Goal: Transaction & Acquisition: Purchase product/service

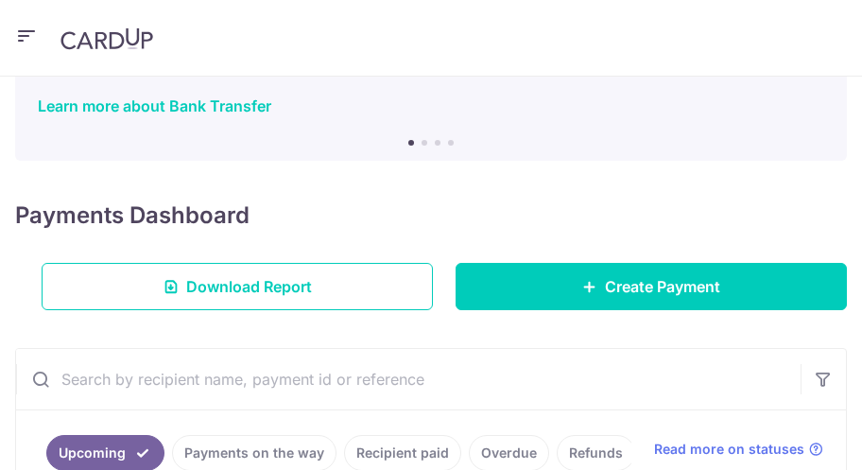
scroll to position [189, 0]
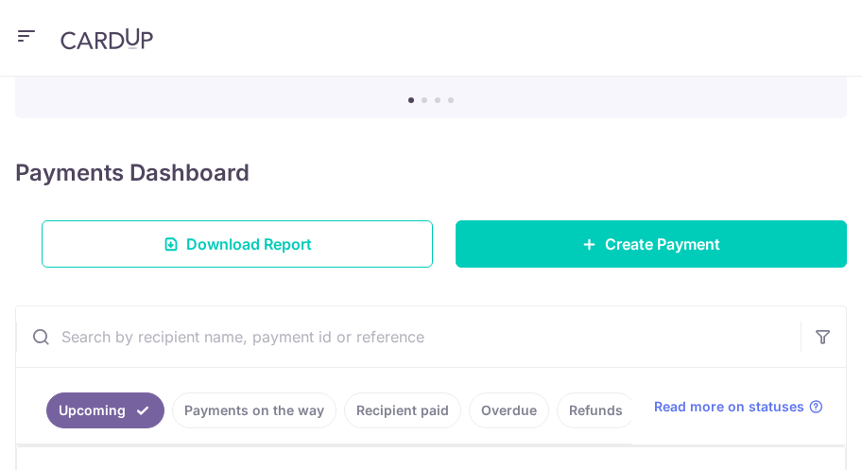
click at [573, 219] on div "Payments Dashboard Download Report Create Payment" at bounding box center [431, 207] width 832 height 119
click at [573, 240] on link "Create Payment" at bounding box center [651, 243] width 391 height 47
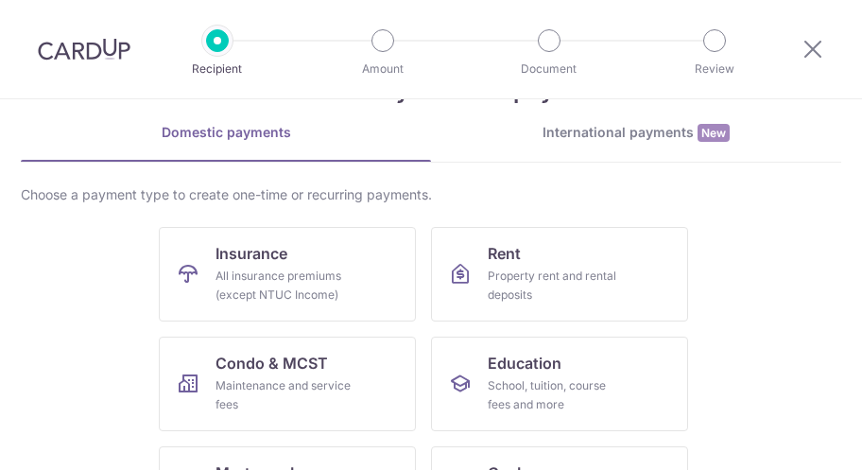
scroll to position [189, 0]
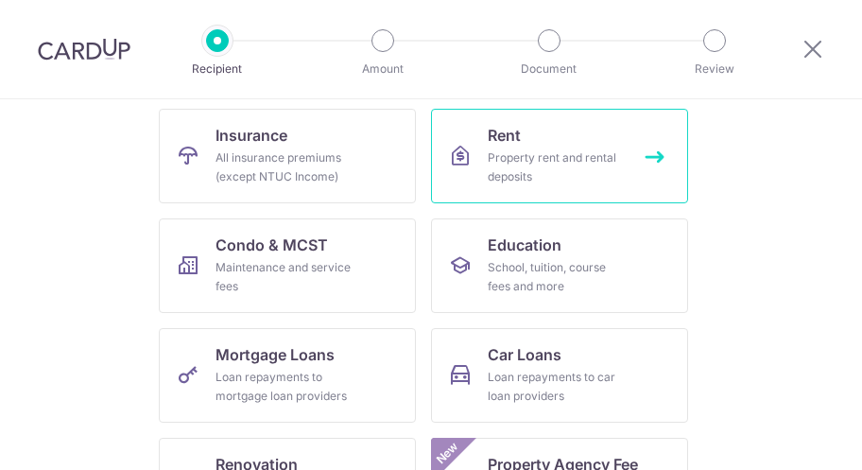
click at [495, 145] on span "Rent" at bounding box center [504, 135] width 33 height 23
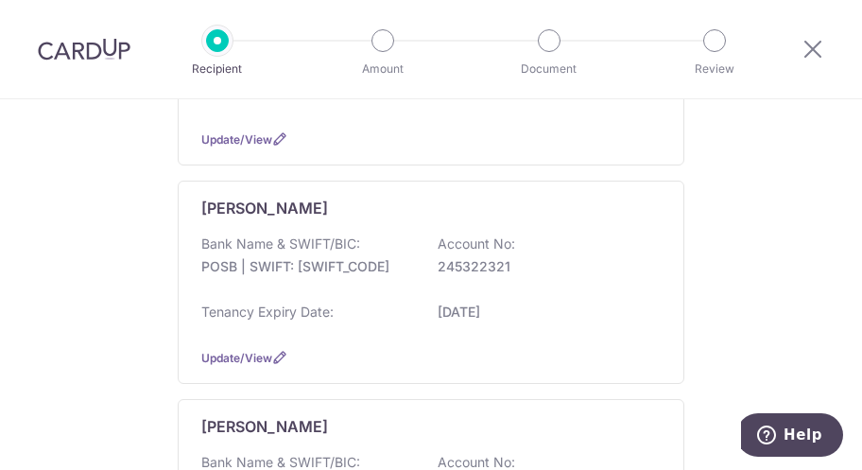
scroll to position [662, 0]
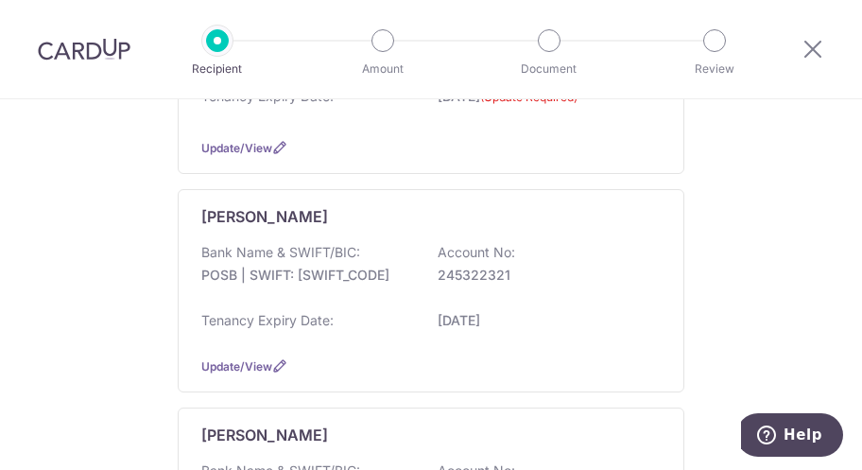
click at [658, 215] on div "Lim Chin Min Bank Name & SWIFT/BIC: POSB | SWIFT: DBSSSGSGXXX Account No: 24532…" at bounding box center [431, 290] width 507 height 203
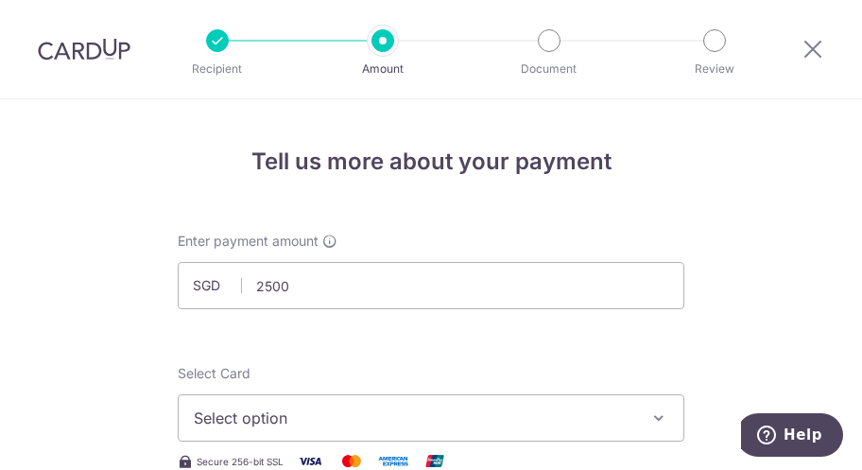
type input "2,500.00"
click at [178, 237] on span "Enter payment amount" at bounding box center [248, 241] width 141 height 19
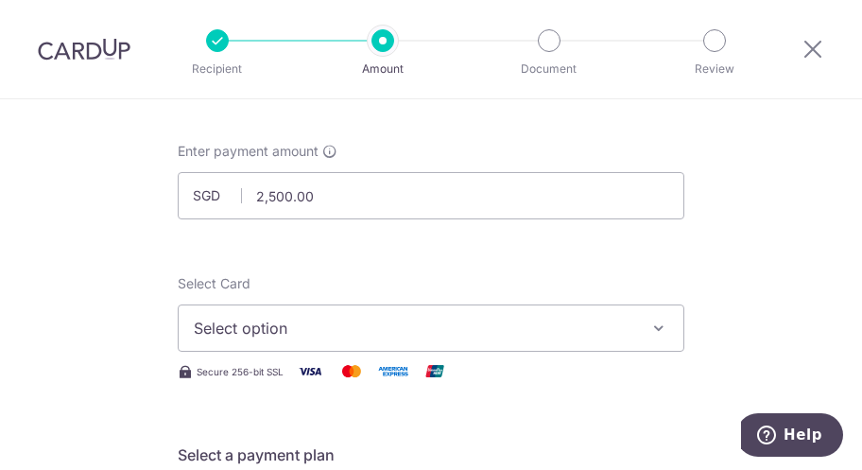
scroll to position [95, 0]
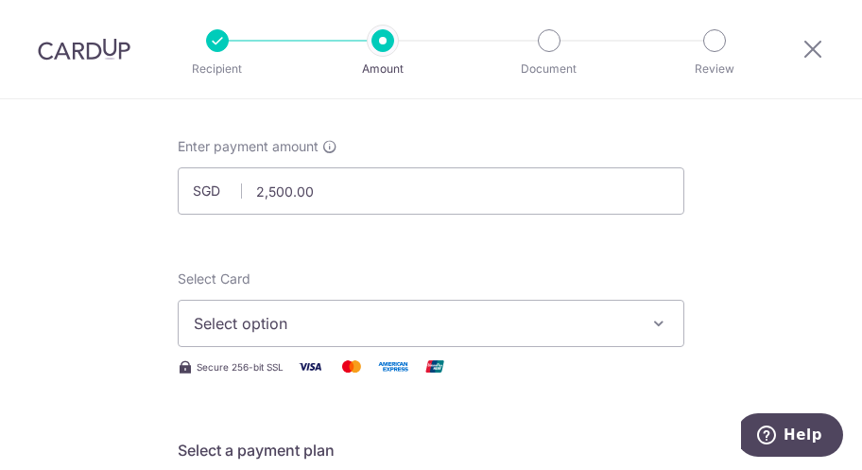
click at [305, 319] on span "Select option" at bounding box center [414, 323] width 440 height 23
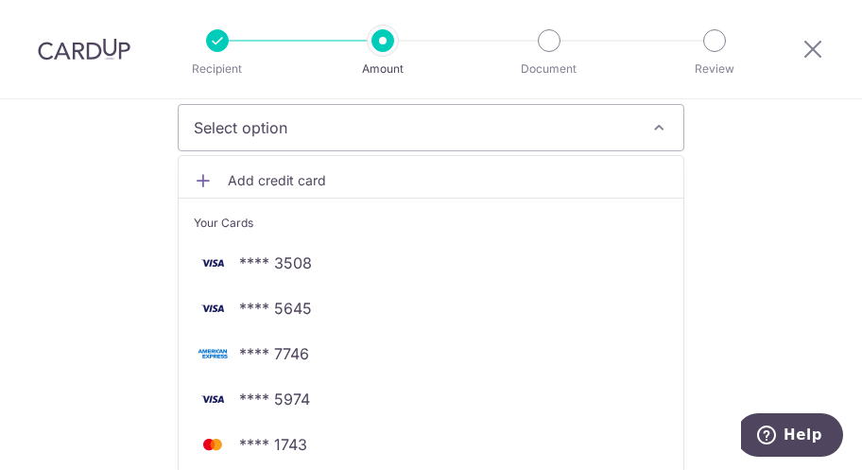
scroll to position [284, 0]
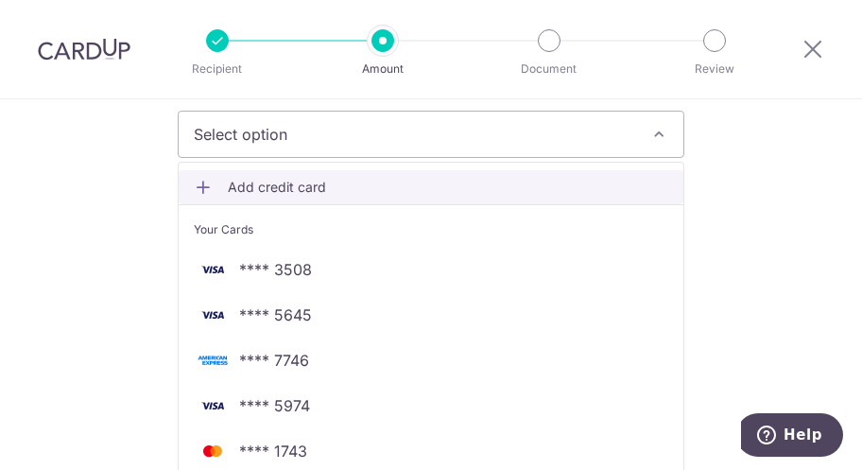
click at [283, 191] on span "Add credit card" at bounding box center [448, 187] width 440 height 19
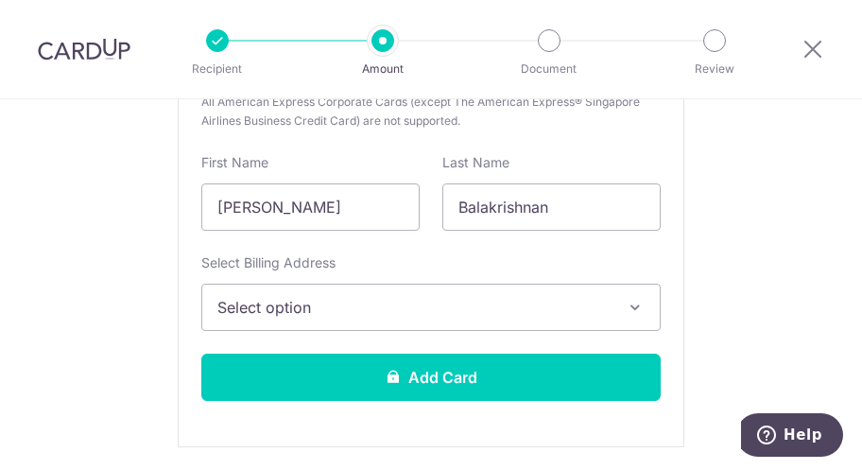
scroll to position [567, 0]
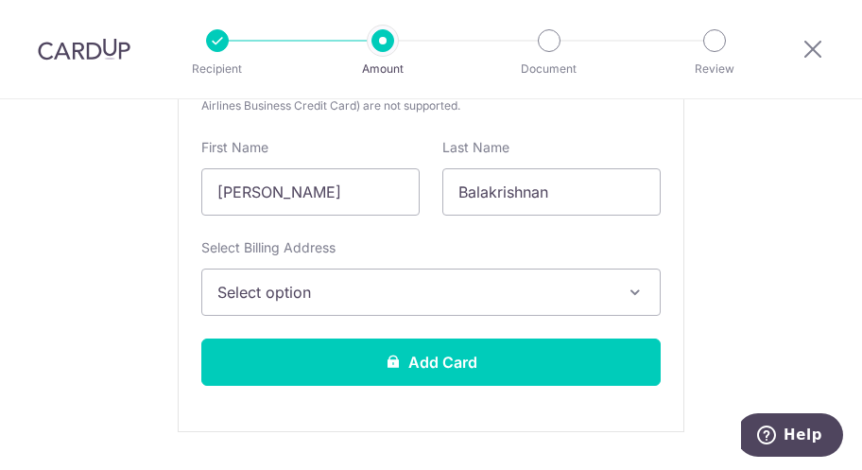
click at [547, 291] on span "Select option" at bounding box center [413, 292] width 393 height 23
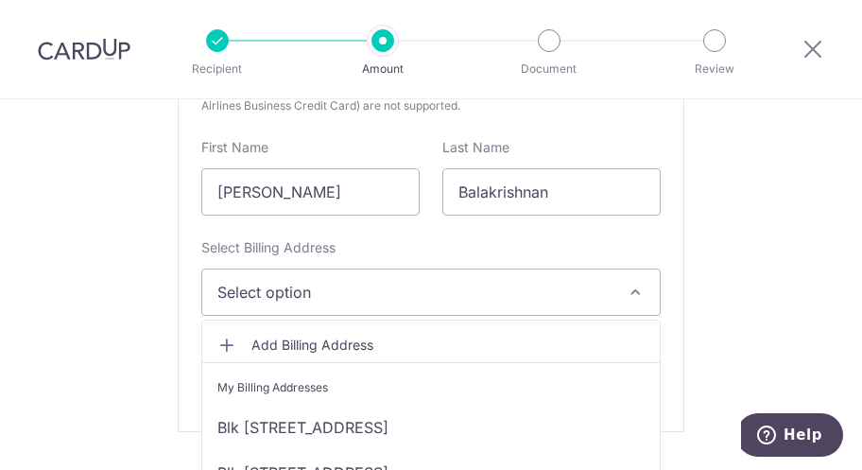
scroll to position [662, 0]
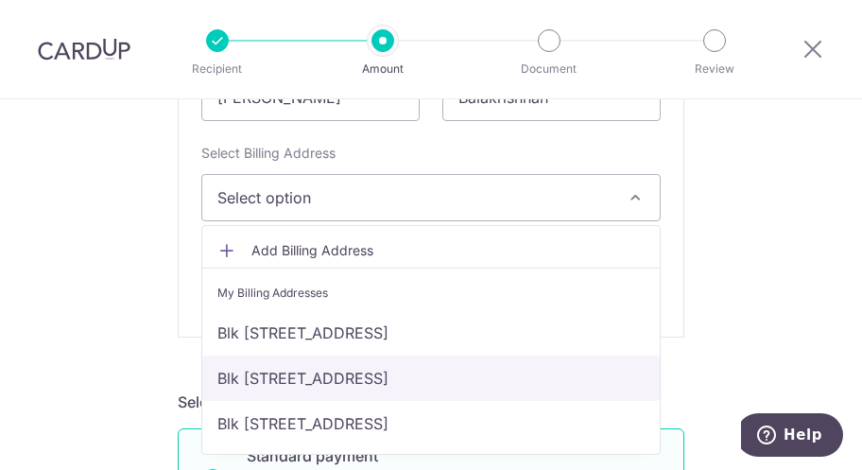
click at [349, 384] on link "Blk 1 Ghim Moh, 06-370, Singapore, singapore, Singapore-270001" at bounding box center [430, 377] width 457 height 45
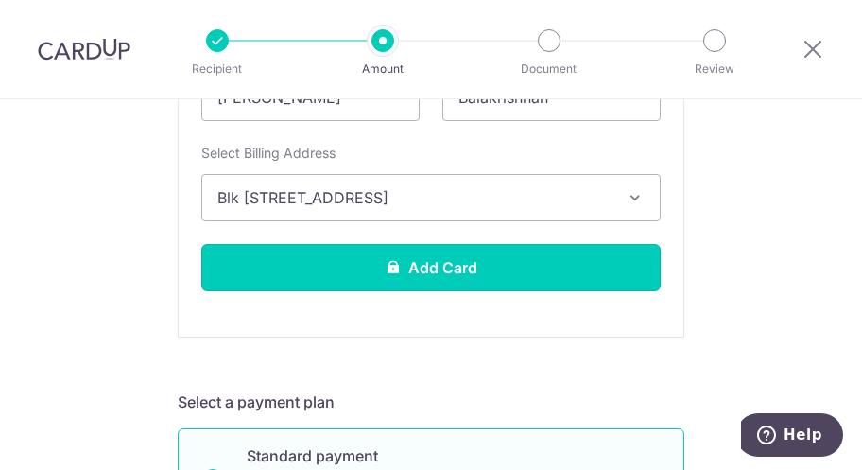
click at [444, 269] on button "Add Card" at bounding box center [430, 267] width 459 height 47
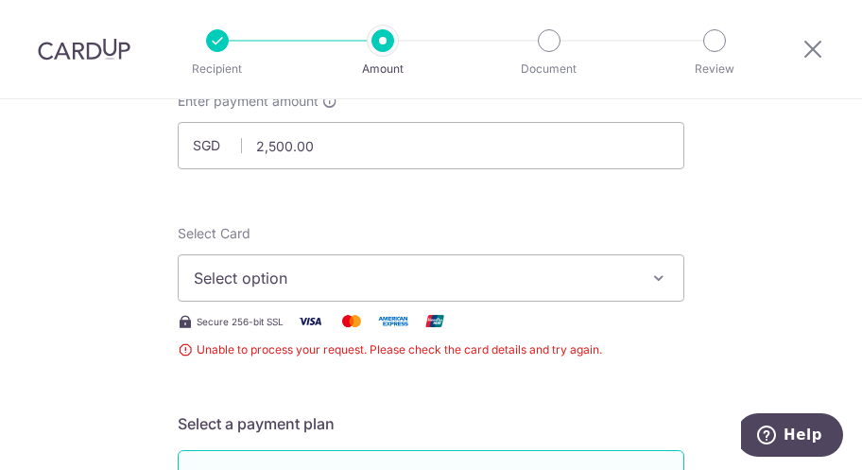
scroll to position [192, 0]
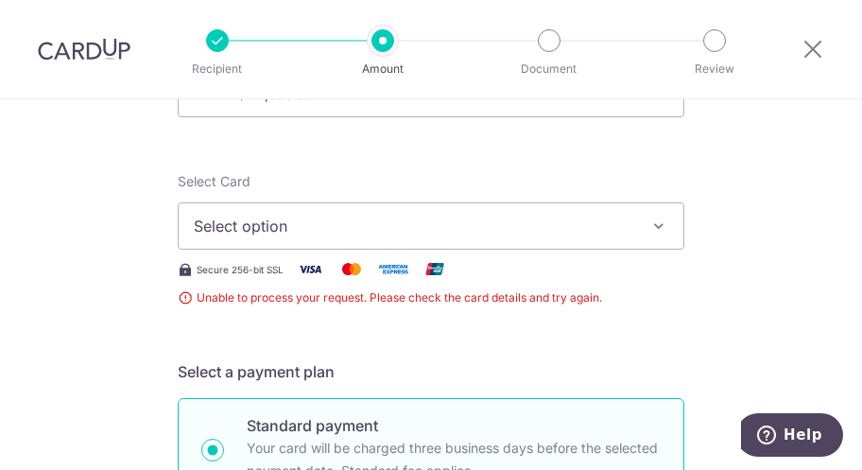
click at [416, 220] on span "Select option" at bounding box center [414, 226] width 440 height 23
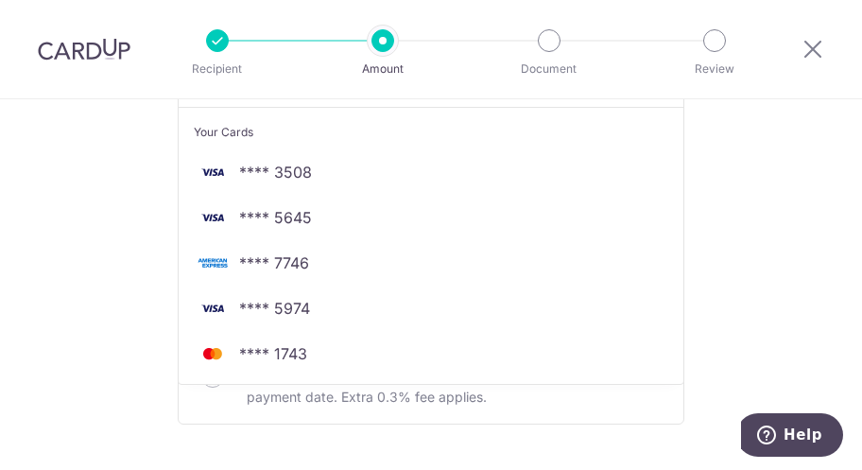
scroll to position [286, 0]
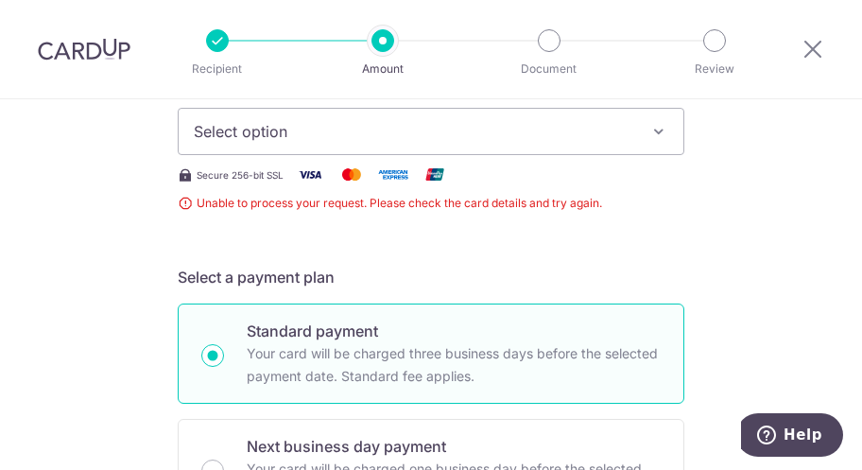
click at [396, 132] on span "Select option" at bounding box center [414, 131] width 440 height 23
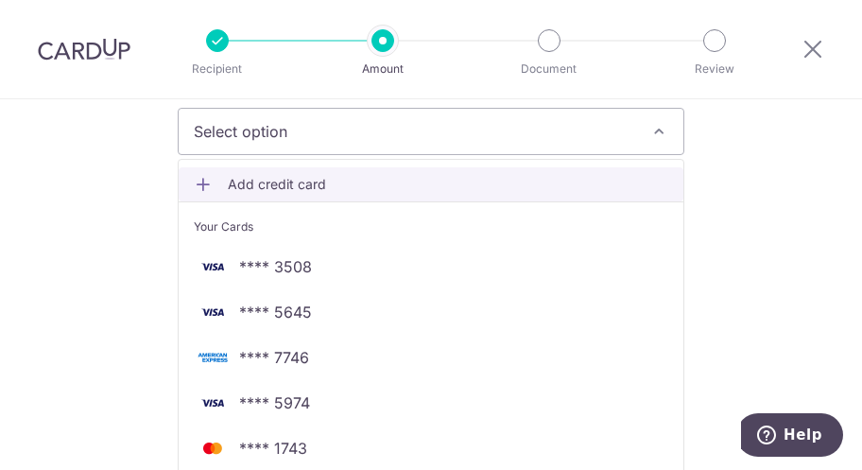
click at [314, 186] on span "Add credit card" at bounding box center [448, 184] width 440 height 19
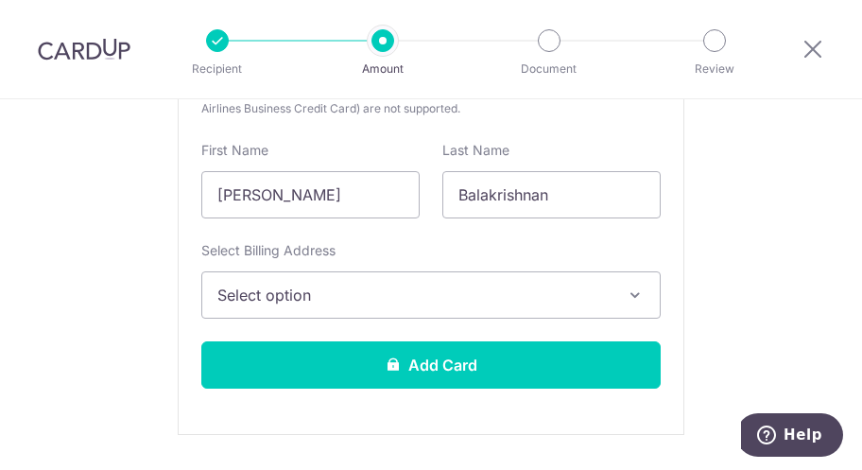
scroll to position [570, 0]
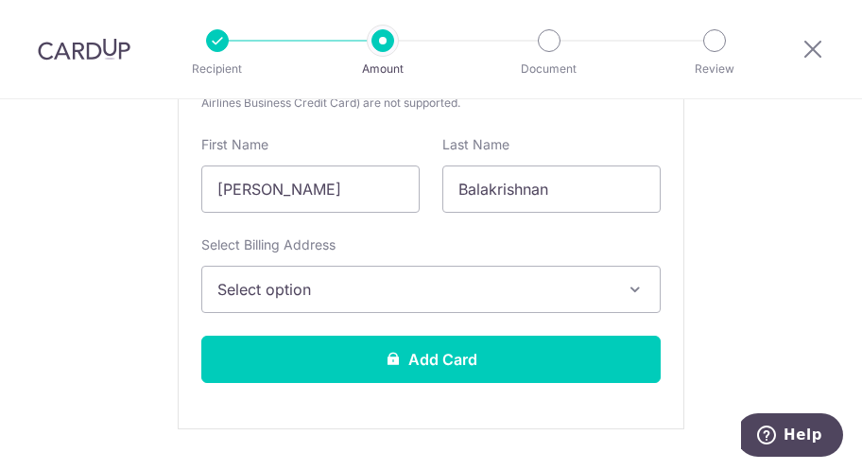
click at [400, 296] on span "Select option" at bounding box center [413, 289] width 393 height 23
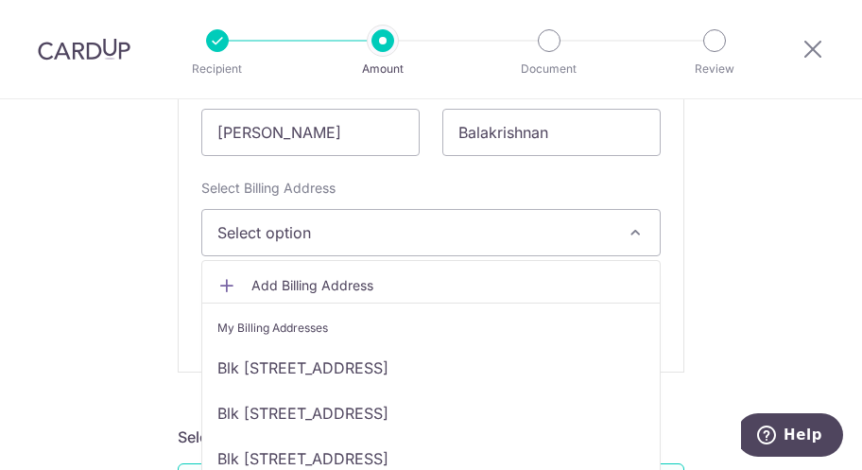
scroll to position [664, 0]
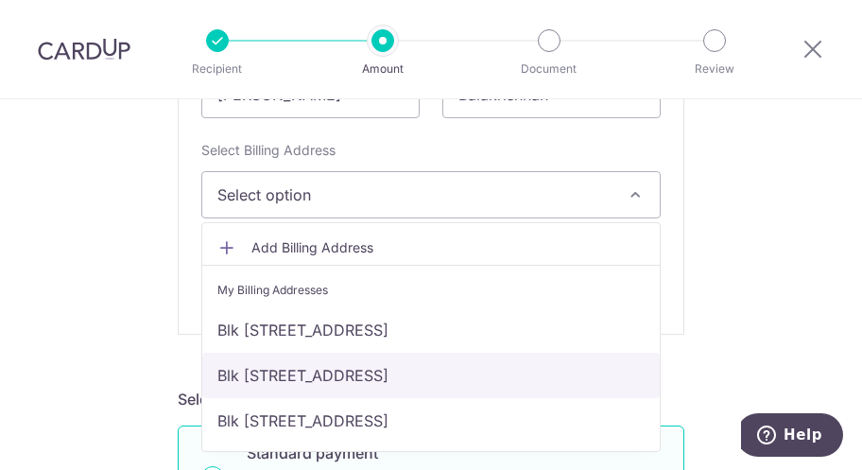
click at [371, 377] on link "Blk 1 Ghim Moh, 06-370, Singapore, singapore, Singapore-270001" at bounding box center [430, 374] width 457 height 45
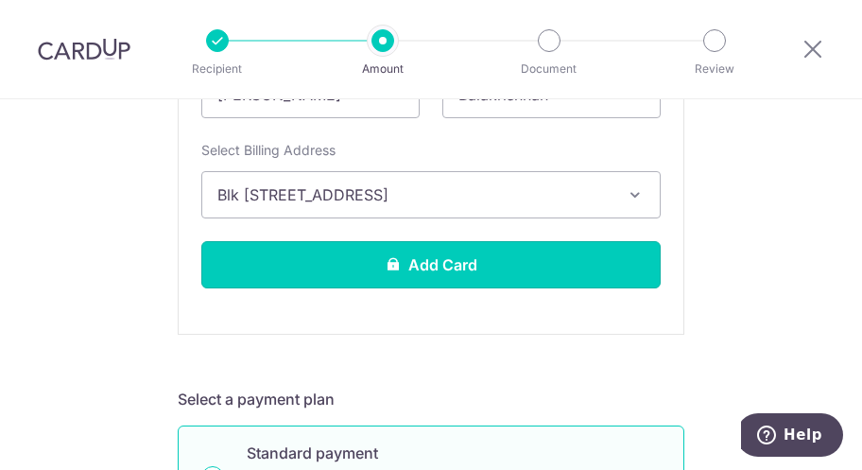
click at [415, 271] on button "Add Card" at bounding box center [430, 264] width 459 height 47
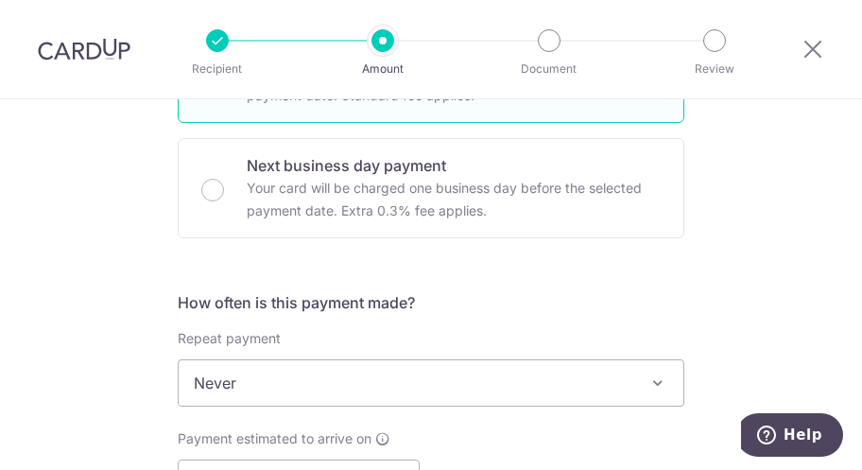
scroll to position [284, 0]
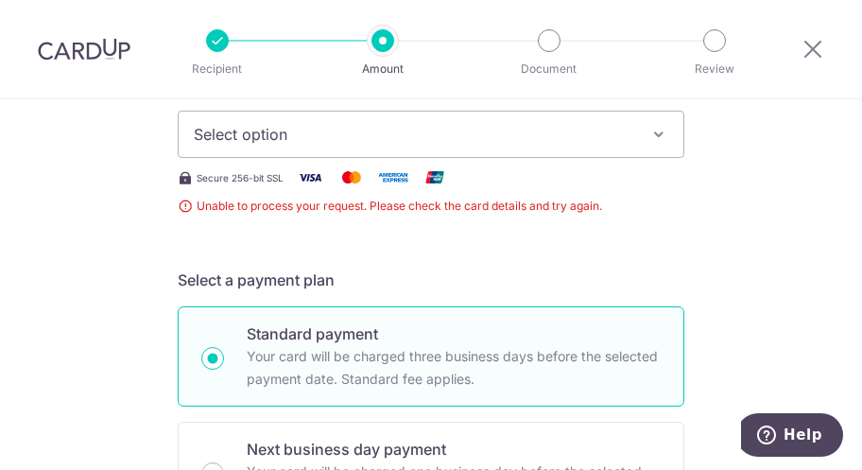
click at [412, 129] on span "Select option" at bounding box center [414, 134] width 440 height 23
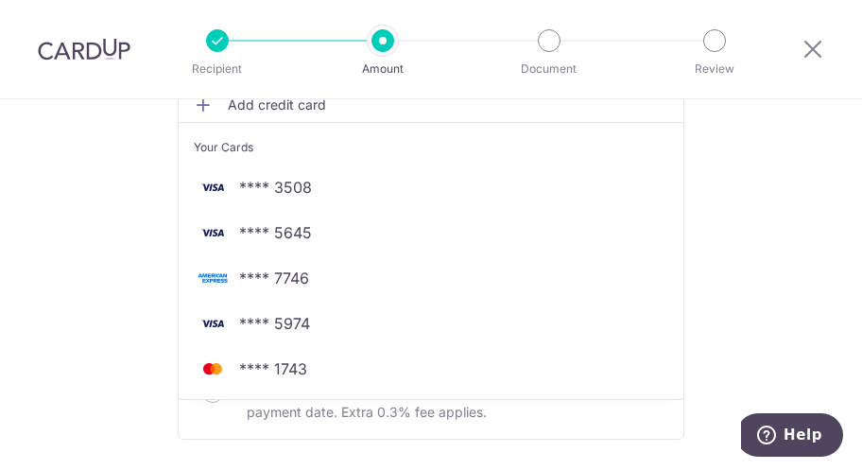
scroll to position [378, 0]
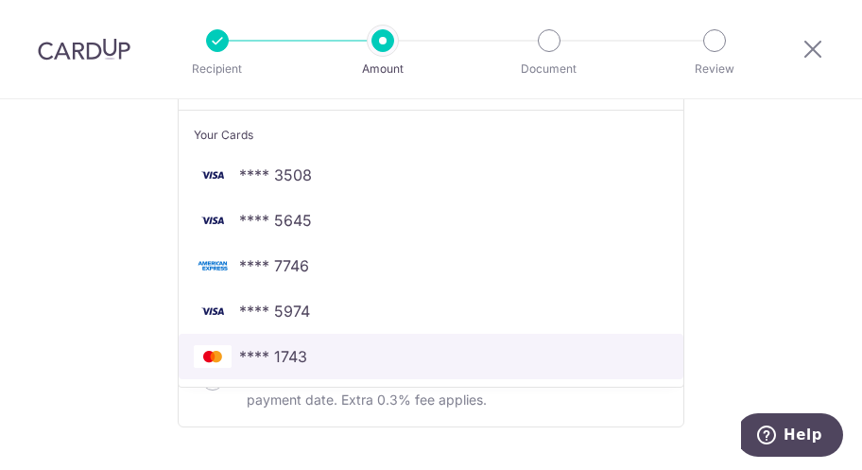
drag, startPoint x: 330, startPoint y: 355, endPoint x: 347, endPoint y: 350, distance: 17.9
click at [330, 355] on span "**** 1743" at bounding box center [431, 356] width 474 height 23
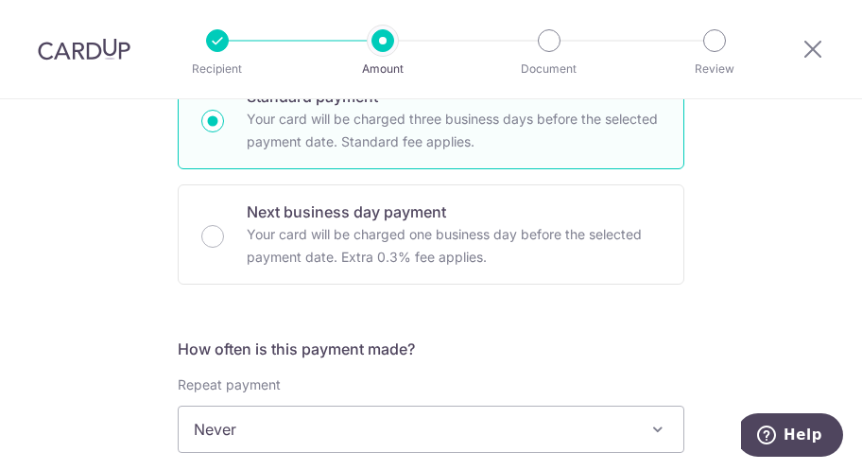
scroll to position [567, 0]
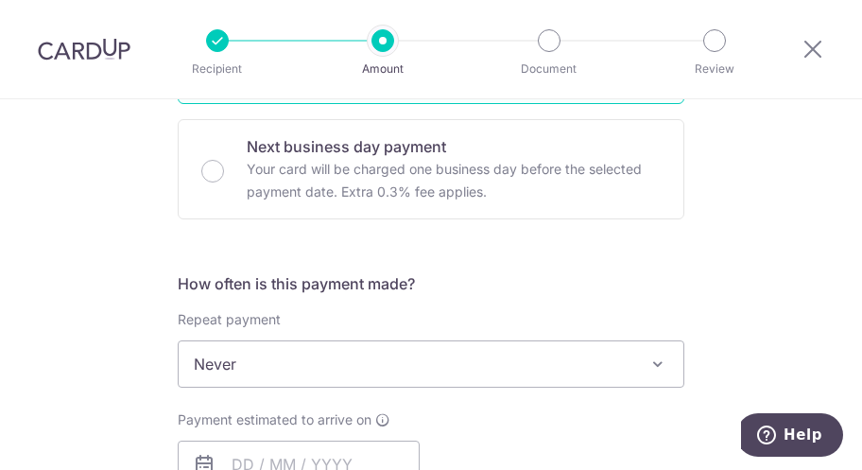
click at [213, 175] on input "Next business day payment Your card will be charged one business day before the…" at bounding box center [212, 171] width 23 height 23
radio input "true"
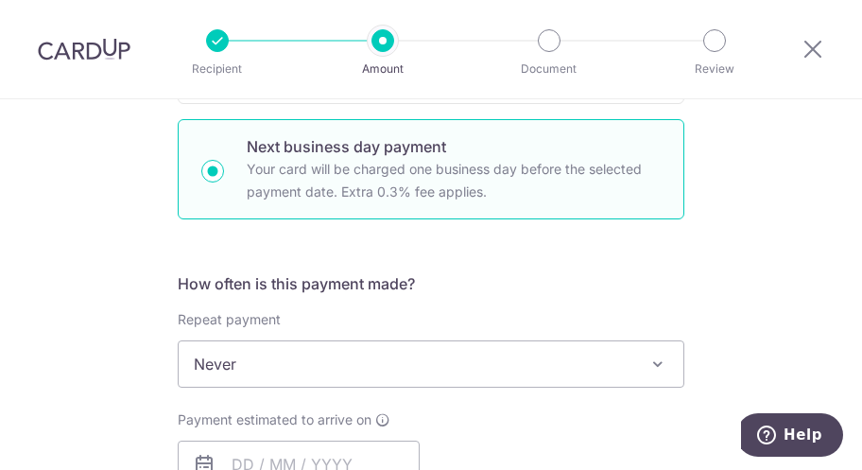
scroll to position [756, 0]
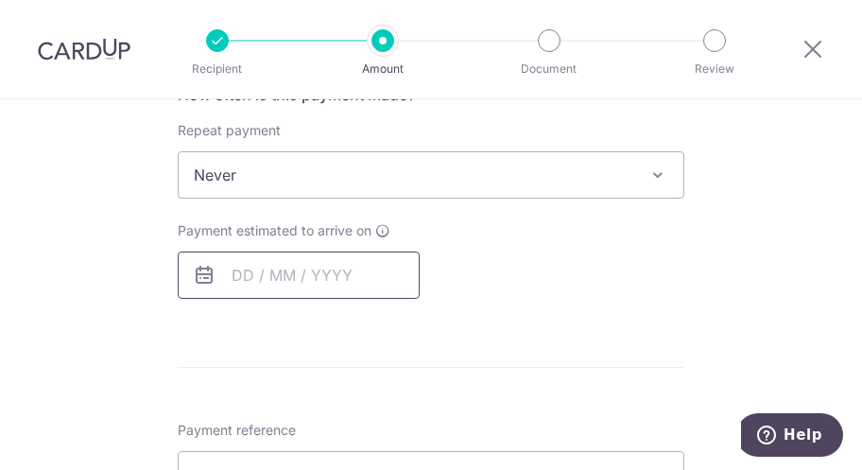
click at [341, 280] on input "text" at bounding box center [299, 274] width 242 height 47
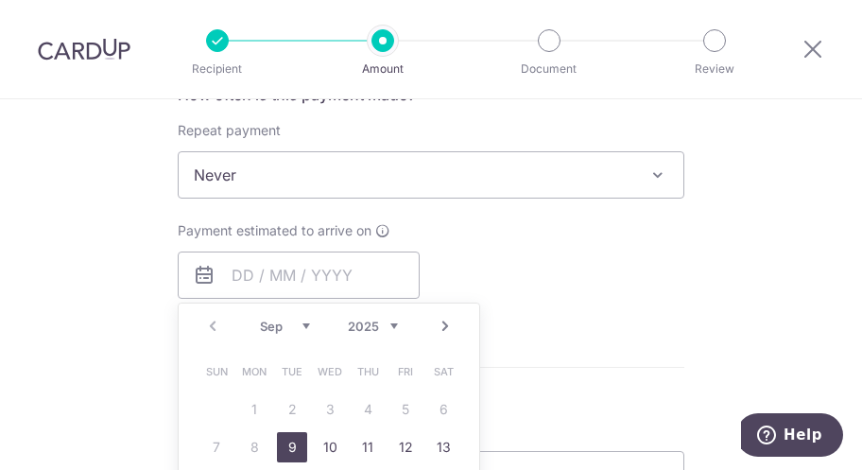
drag, startPoint x: 289, startPoint y: 448, endPoint x: 461, endPoint y: 355, distance: 195.3
click at [289, 448] on link "9" at bounding box center [292, 447] width 30 height 30
type input "09/09/2025"
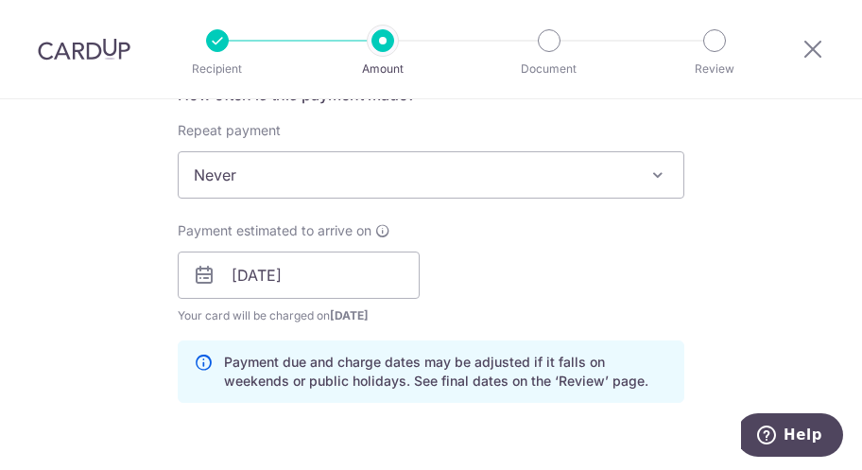
click at [533, 286] on div "Payment estimated to arrive on 09/09/2025 Prev Next Jan Feb Mar Apr May Jun Jul…" at bounding box center [430, 273] width 529 height 104
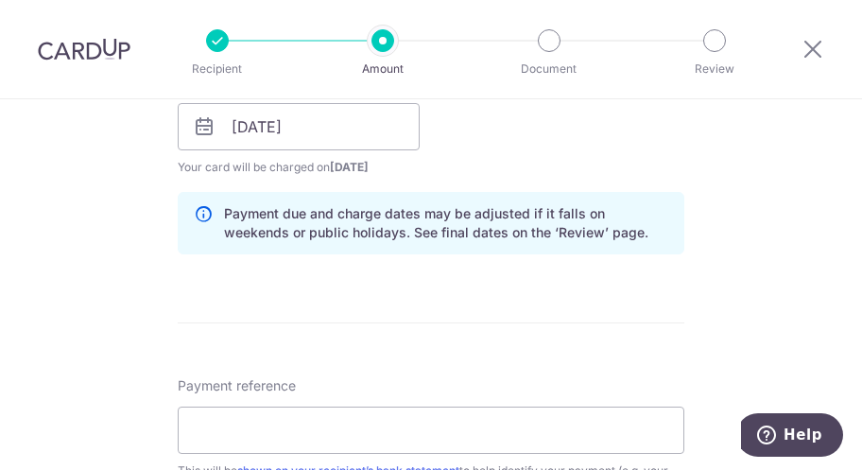
scroll to position [945, 0]
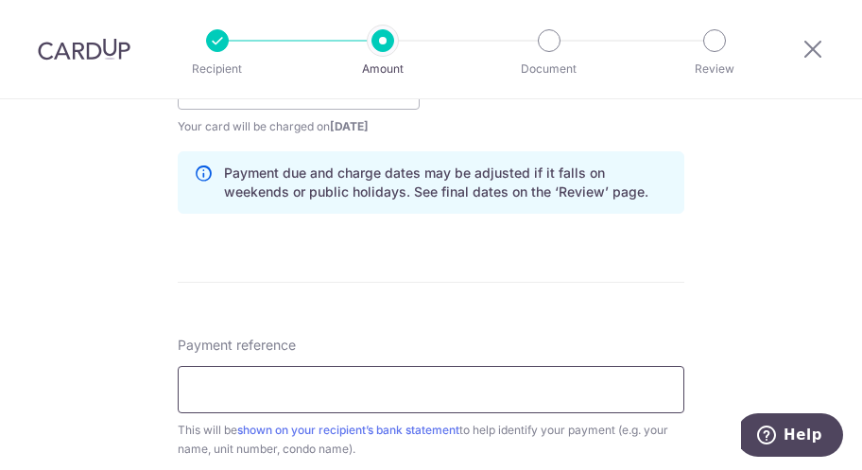
click at [322, 393] on input "Payment reference" at bounding box center [431, 389] width 507 height 47
type input "Rental"
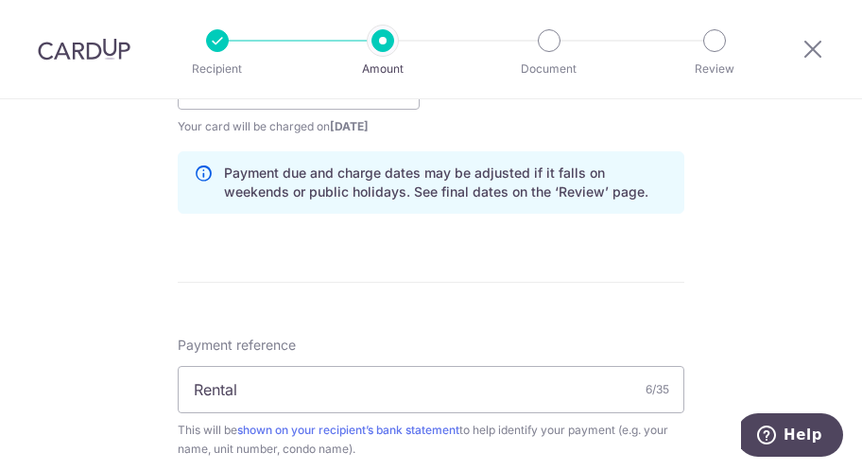
click at [135, 290] on div "Tell us more about your payment Enter payment amount SGD 2,500.00 2500.00 Unabl…" at bounding box center [431, 97] width 862 height 1887
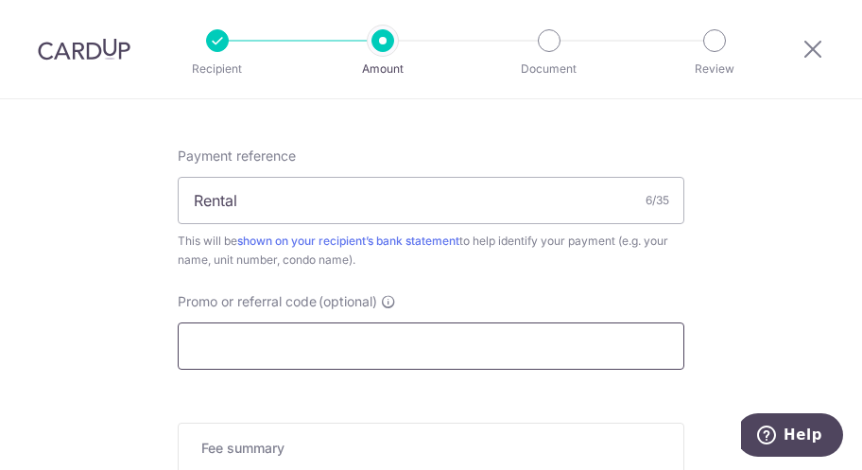
click at [238, 349] on input "Promo or referral code (optional)" at bounding box center [431, 345] width 507 height 47
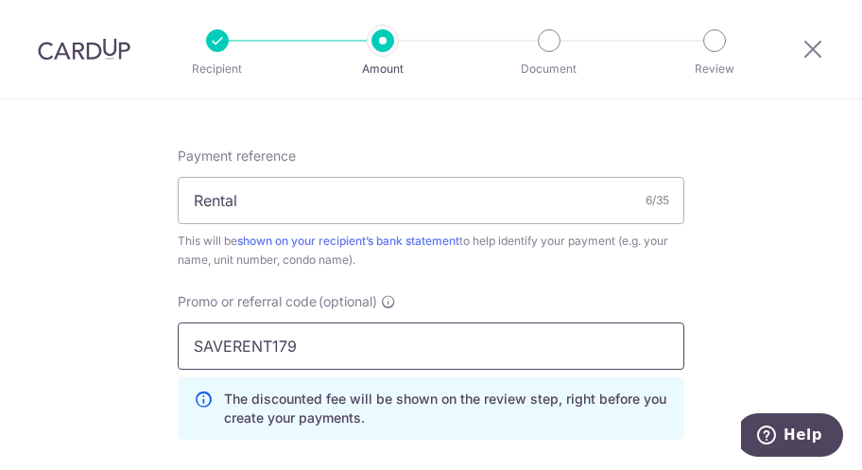
type input "SAVERENT179"
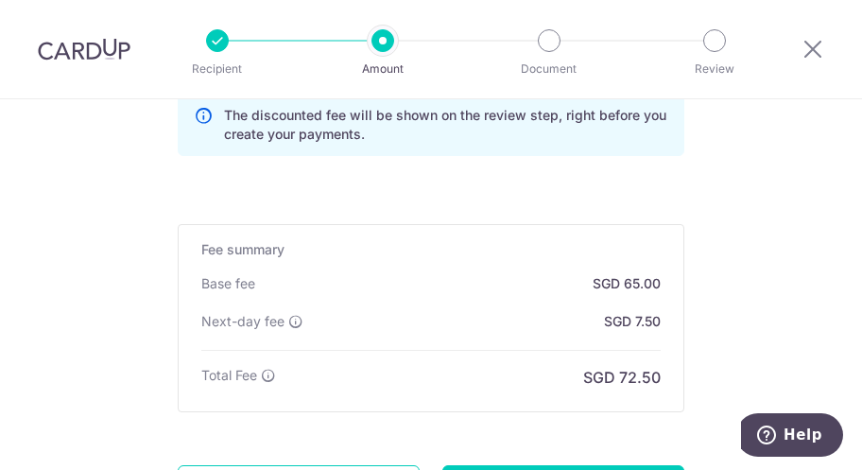
scroll to position [1512, 0]
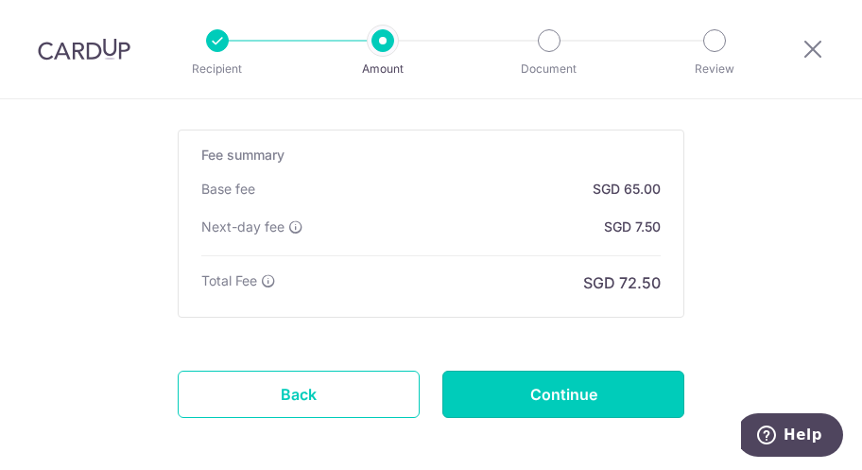
click at [538, 398] on input "Continue" at bounding box center [563, 393] width 242 height 47
type input "Create Schedule"
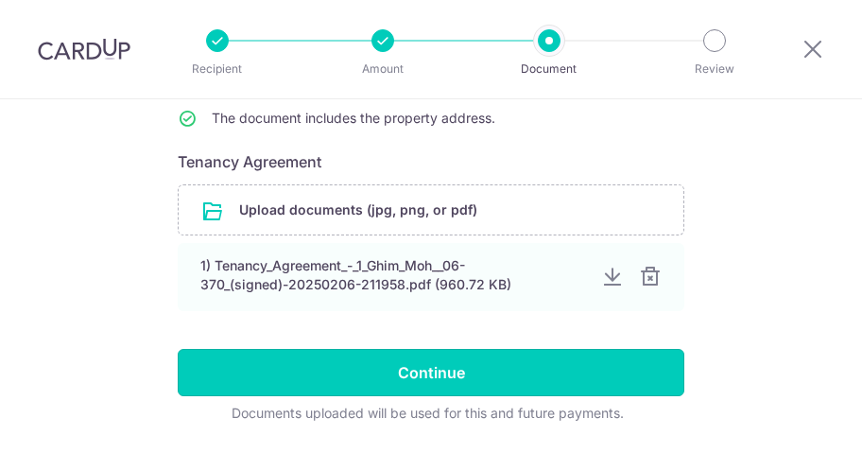
click at [466, 387] on input "Continue" at bounding box center [431, 372] width 507 height 47
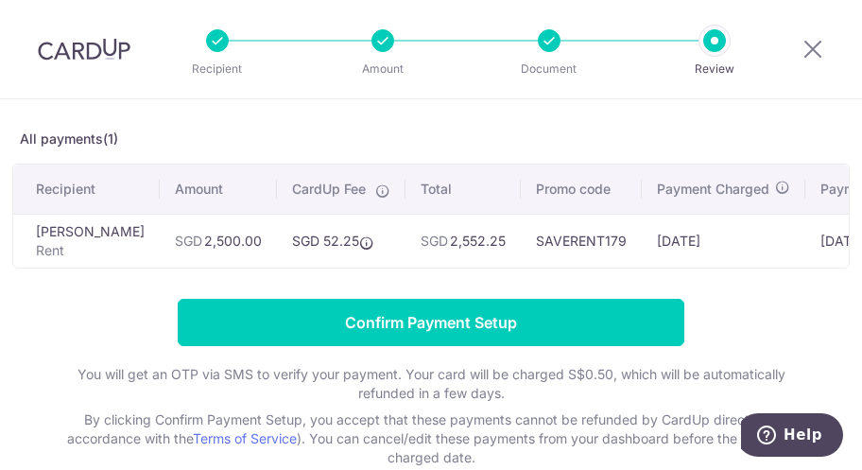
scroll to position [95, 0]
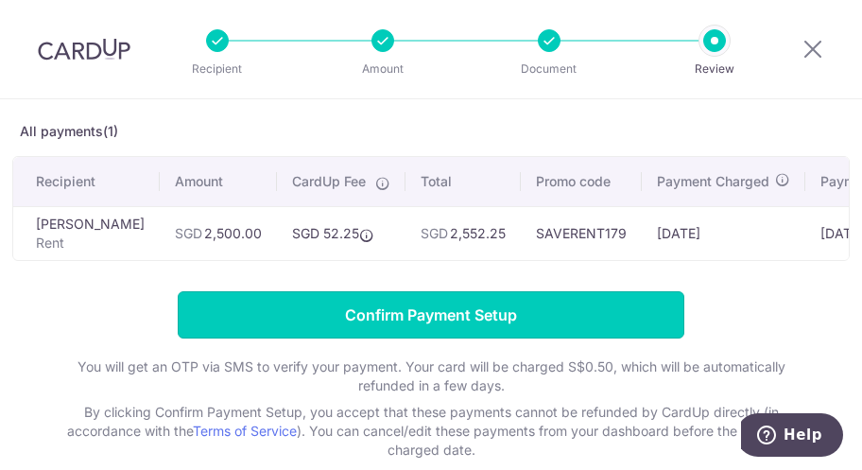
click at [490, 331] on input "Confirm Payment Setup" at bounding box center [431, 314] width 507 height 47
